Goal: Information Seeking & Learning: Understand process/instructions

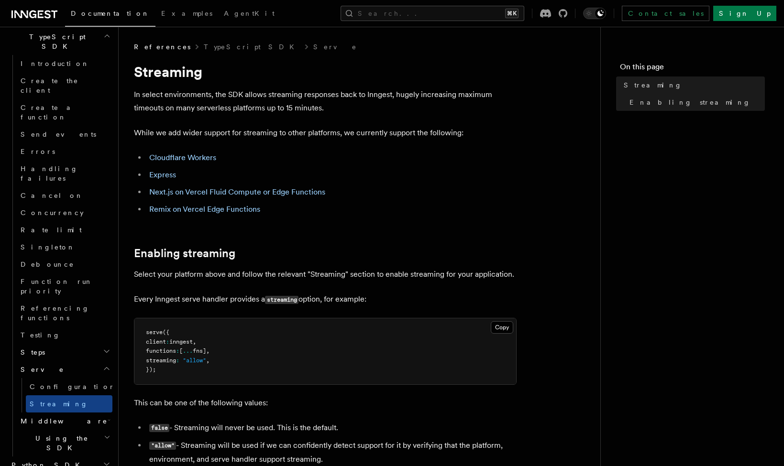
scroll to position [30, 0]
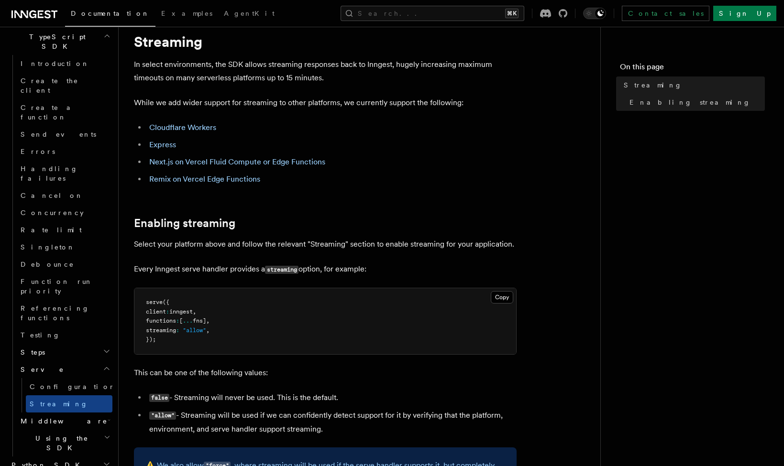
click at [48, 457] on h2 "Python SDK" at bounding box center [60, 465] width 105 height 17
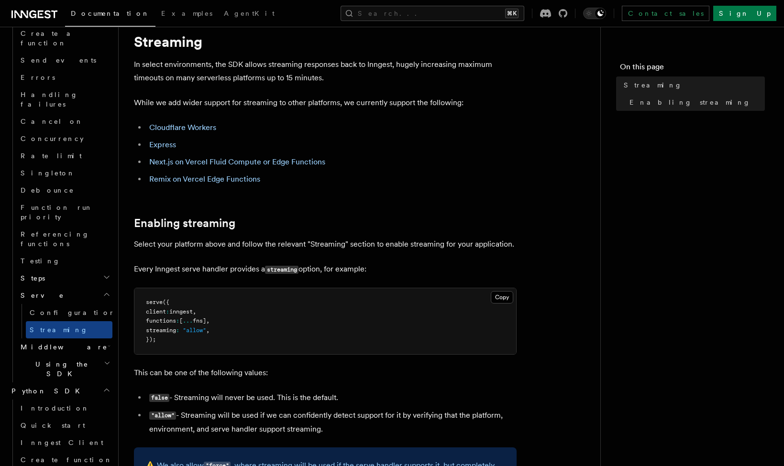
scroll to position [720, 0]
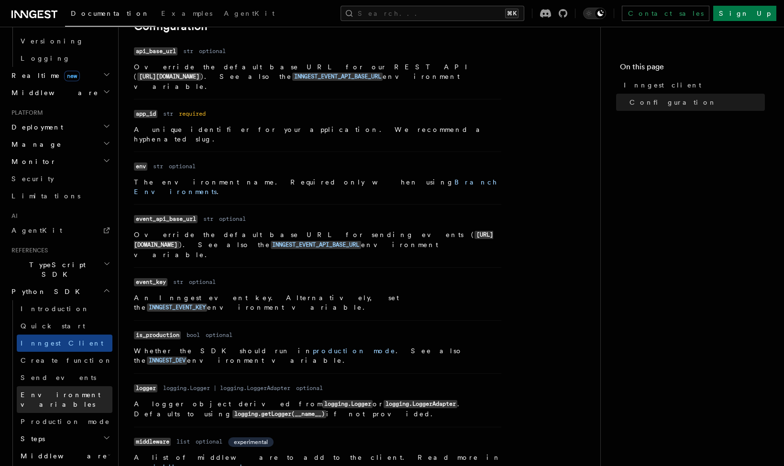
scroll to position [419, 0]
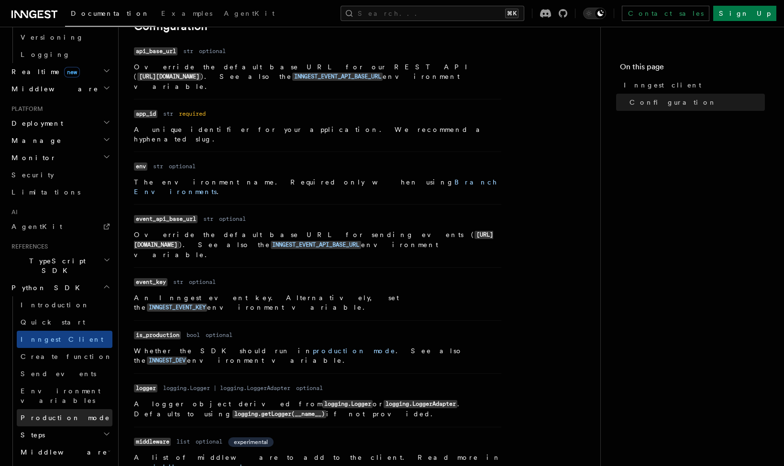
click at [60, 414] on span "Production mode" at bounding box center [65, 418] width 89 height 8
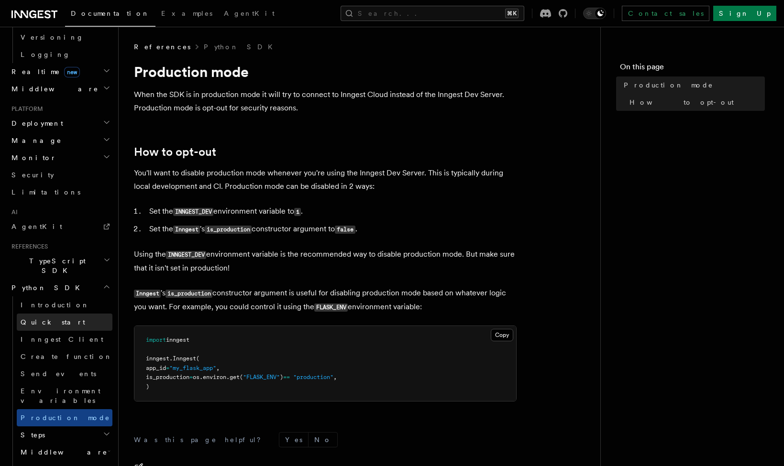
click at [45, 318] on span "Quick start" at bounding box center [53, 322] width 65 height 8
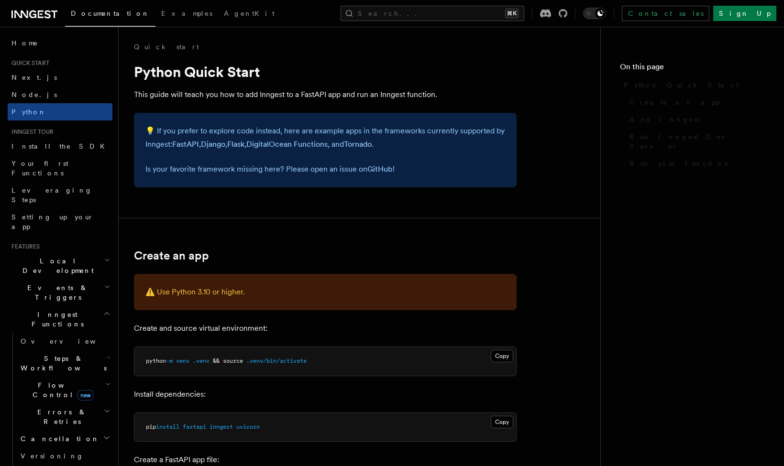
click at [43, 279] on h2 "Events & Triggers" at bounding box center [60, 292] width 105 height 27
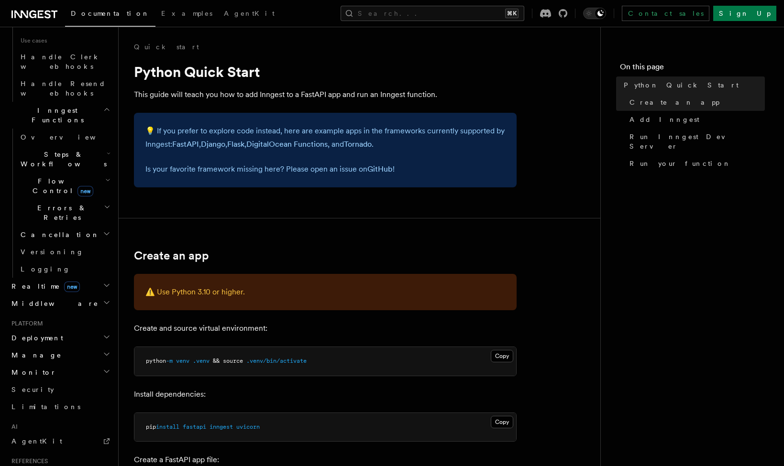
scroll to position [672, 0]
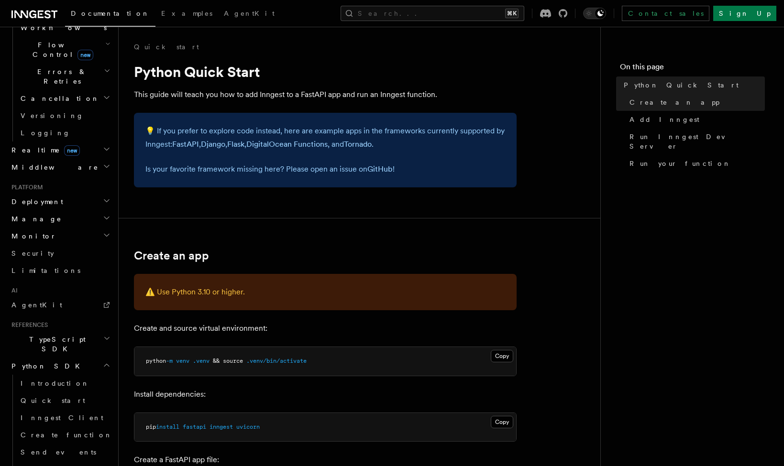
scroll to position [838, 0]
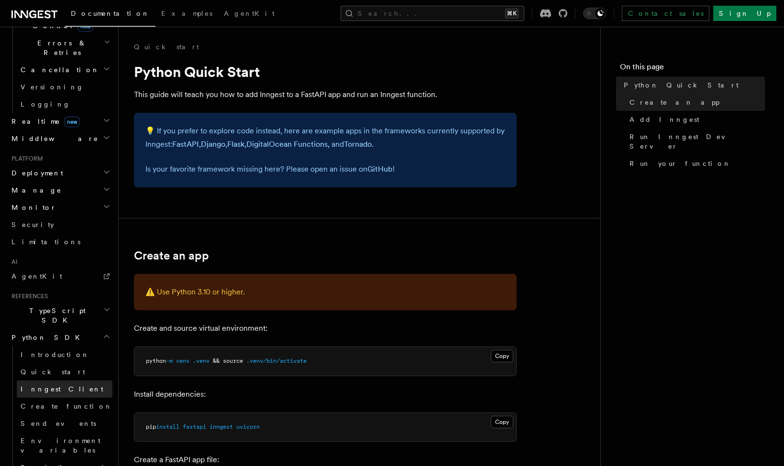
click at [39, 385] on span "Inngest Client" at bounding box center [62, 389] width 83 height 8
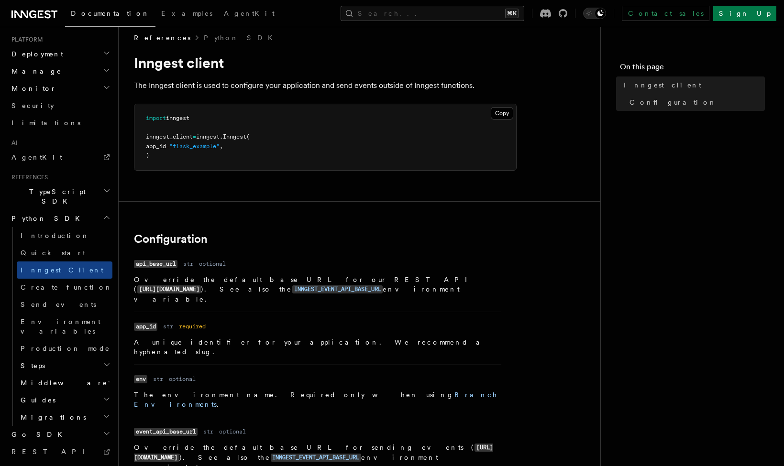
scroll to position [3, 0]
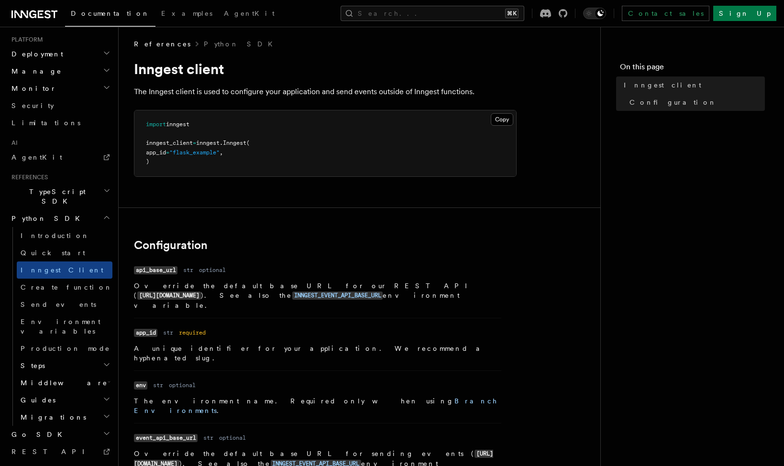
click at [56, 357] on h2 "Steps" at bounding box center [65, 365] width 96 height 17
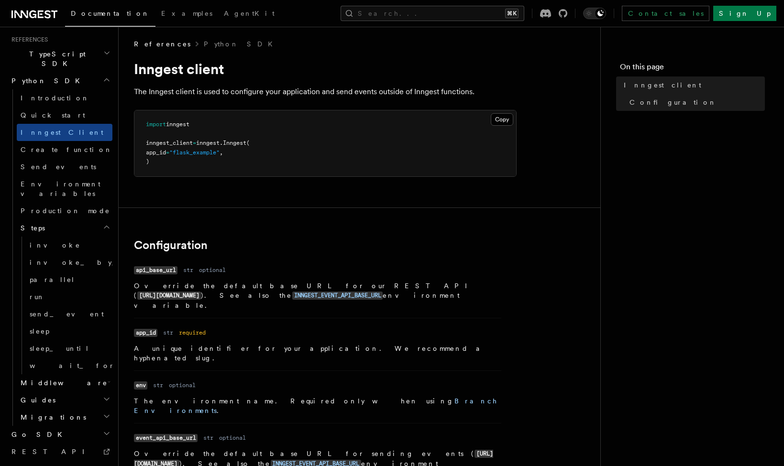
click at [52, 378] on span "Middleware" at bounding box center [62, 383] width 91 height 10
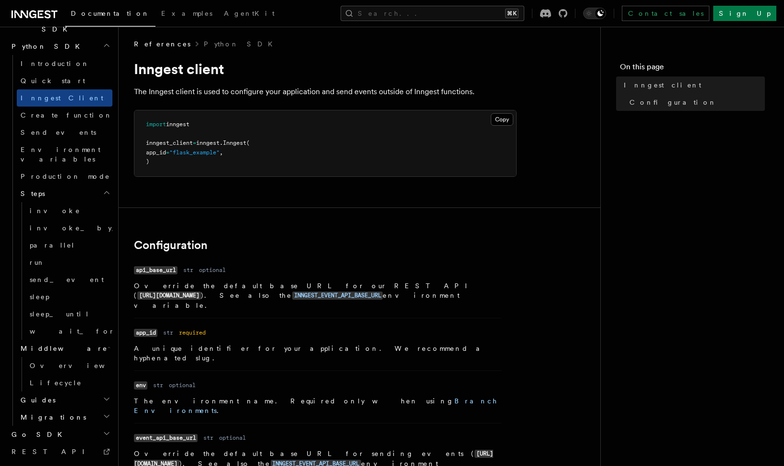
click at [47, 392] on h2 "Guides" at bounding box center [65, 400] width 96 height 17
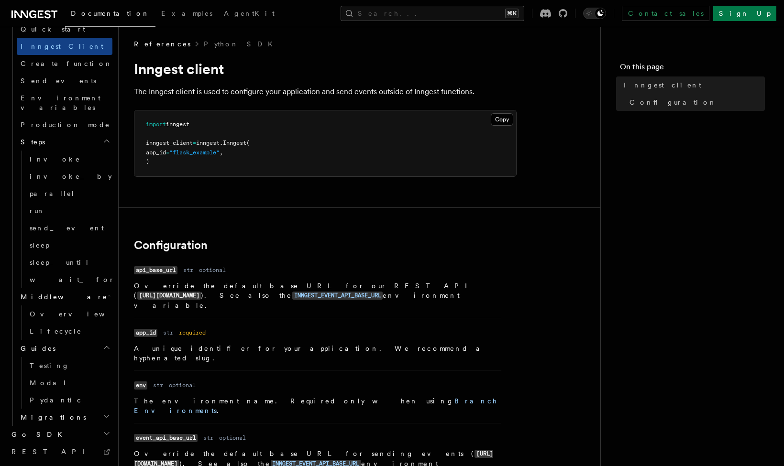
click at [46, 413] on span "Migrations" at bounding box center [51, 418] width 69 height 10
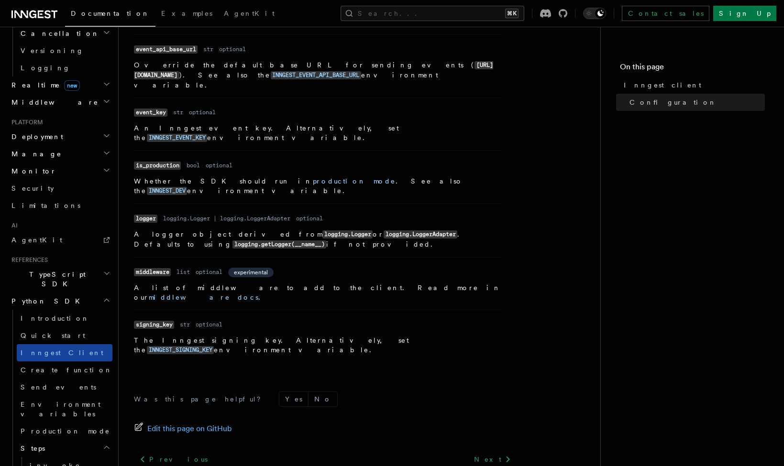
scroll to position [401, 0]
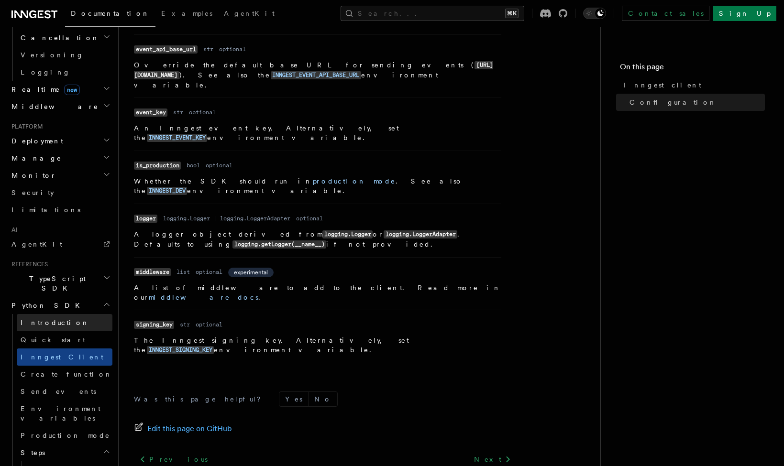
click at [47, 318] on span "Introduction" at bounding box center [55, 323] width 69 height 10
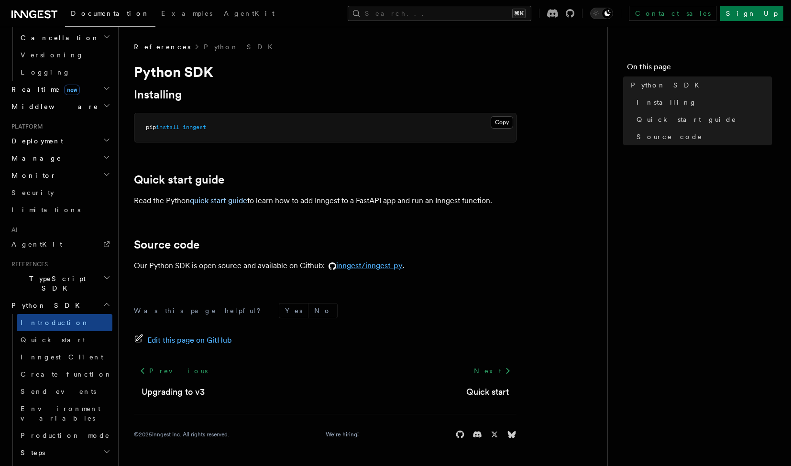
click at [365, 266] on link "inngest/inngest-py" at bounding box center [364, 265] width 78 height 9
click at [39, 336] on span "Quick start" at bounding box center [53, 340] width 65 height 8
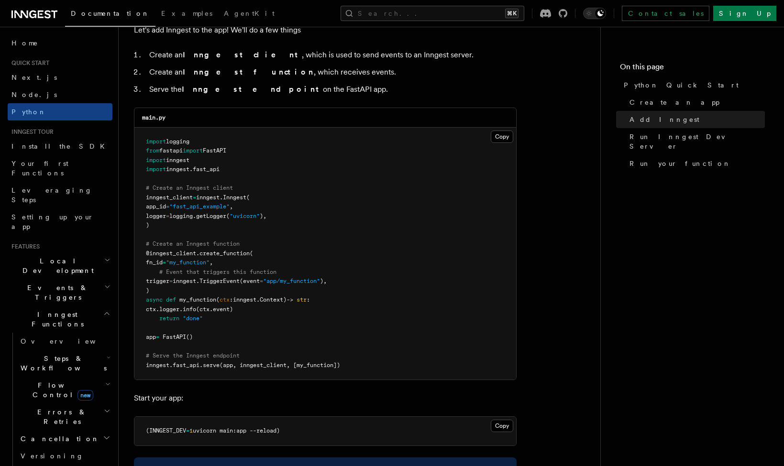
scroll to position [608, 0]
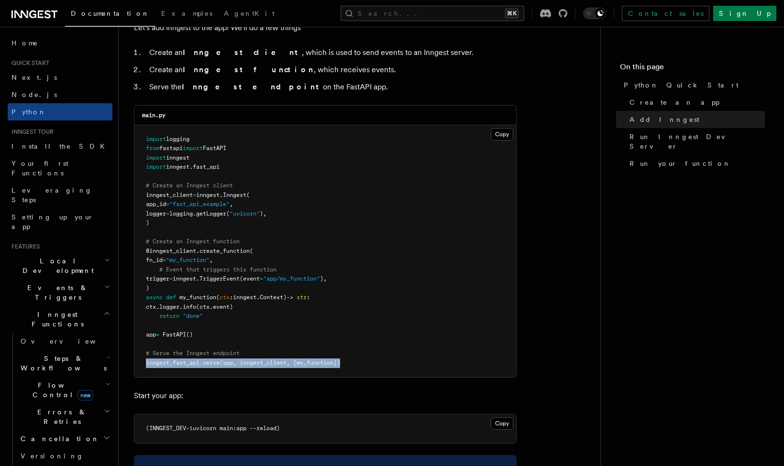
drag, startPoint x: 349, startPoint y: 355, endPoint x: 146, endPoint y: 359, distance: 203.2
click at [145, 359] on pre "import logging from fastapi import FastAPI import inngest import inngest . fast…" at bounding box center [324, 251] width 381 height 252
click at [217, 359] on span "serve" at bounding box center [211, 362] width 17 height 7
